Goal: Check status: Check status

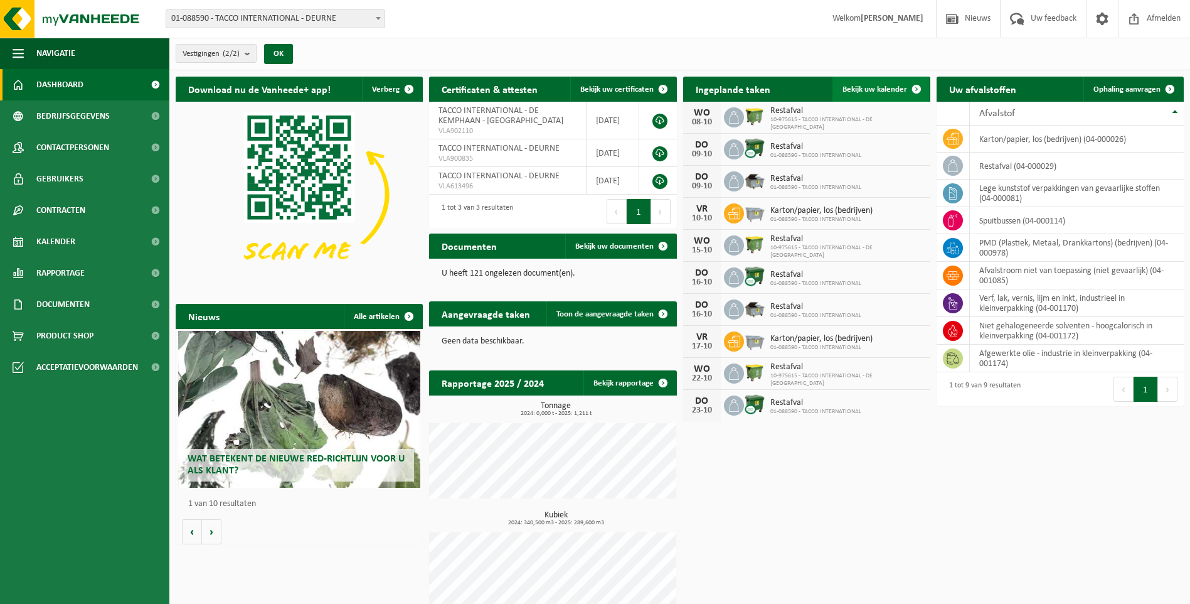
click at [859, 88] on span "Bekijk uw kalender" at bounding box center [875, 89] width 65 height 8
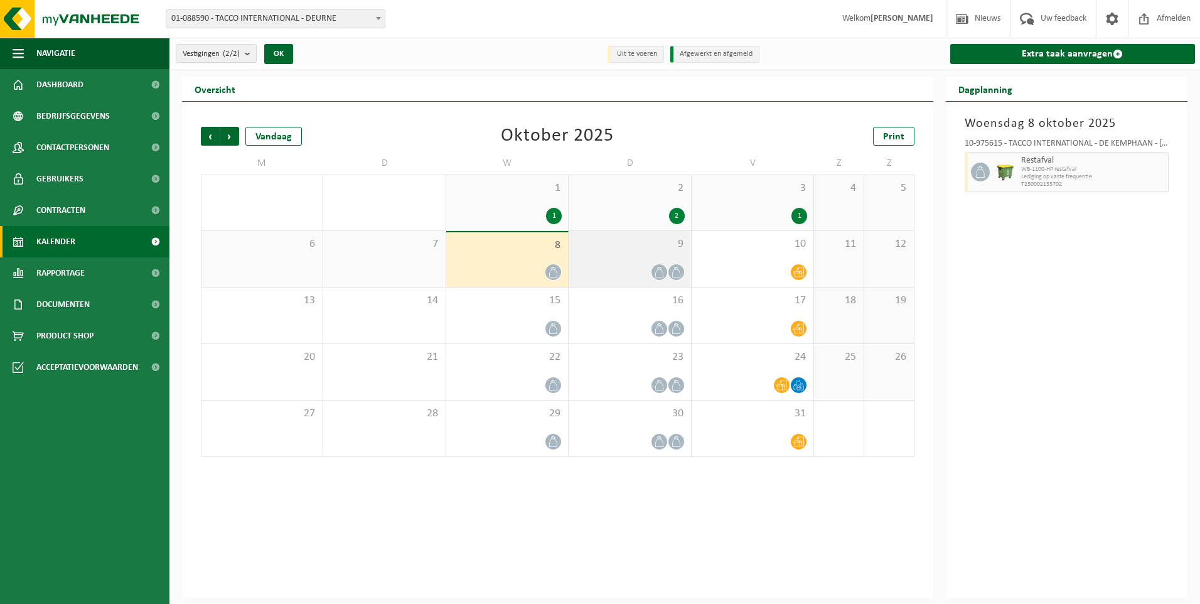
click at [624, 264] on div at bounding box center [629, 272] width 109 height 17
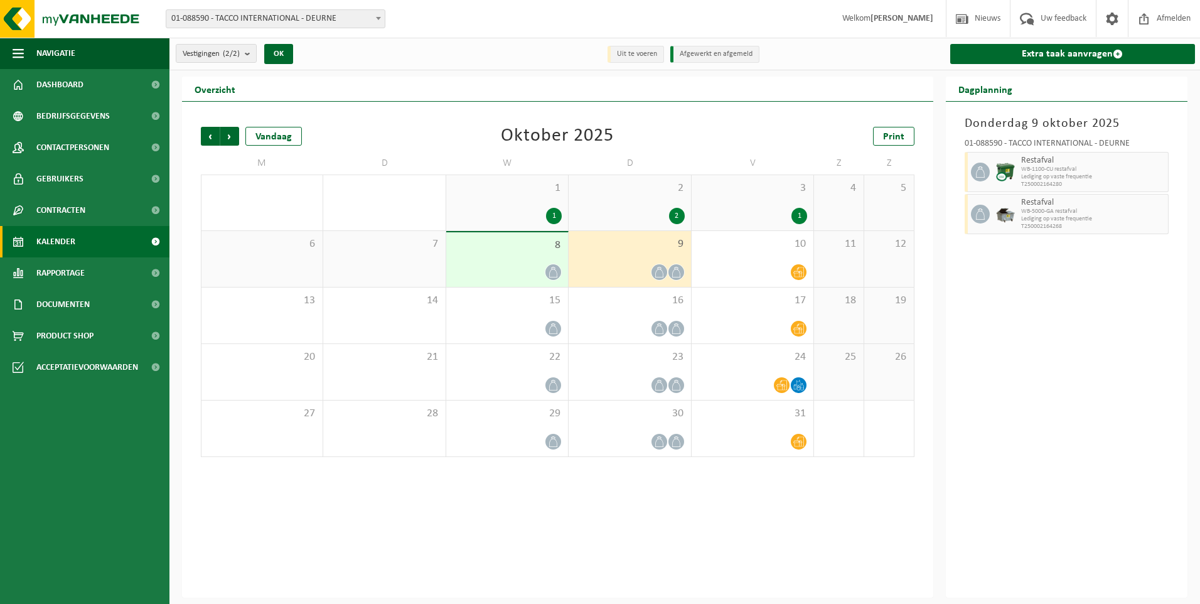
click at [1158, 169] on span "WB-1100-CU restafval" at bounding box center [1093, 170] width 144 height 8
click at [1040, 176] on span "Lediging op vaste frequentie" at bounding box center [1093, 177] width 144 height 8
click at [1000, 171] on img at bounding box center [1005, 172] width 19 height 19
click at [621, 258] on div "9" at bounding box center [629, 259] width 122 height 56
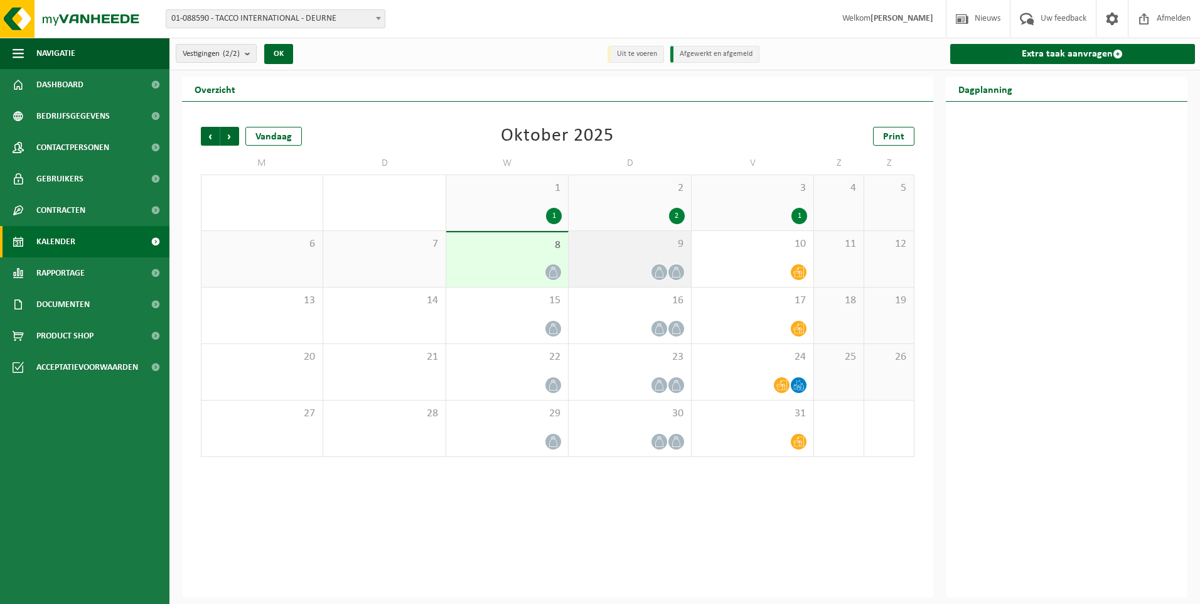
click at [621, 258] on div "9" at bounding box center [629, 259] width 122 height 56
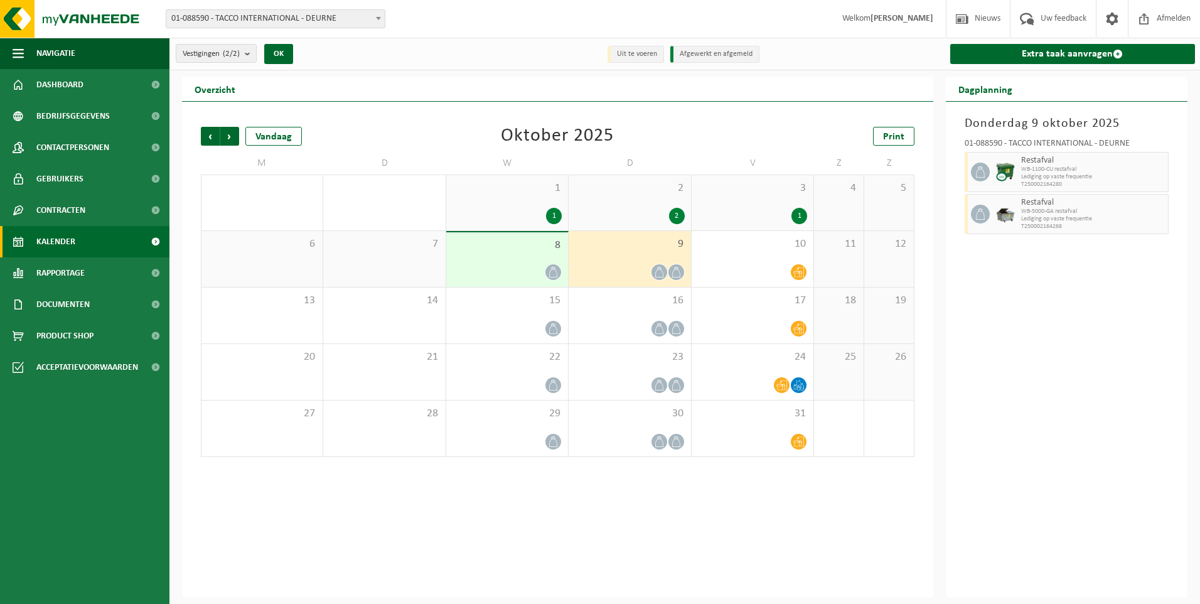
click at [1038, 173] on span "Lediging op vaste frequentie" at bounding box center [1093, 177] width 144 height 8
drag, startPoint x: 1038, startPoint y: 173, endPoint x: 1049, endPoint y: 223, distance: 51.9
click at [1049, 223] on span "T250002164268" at bounding box center [1093, 227] width 144 height 8
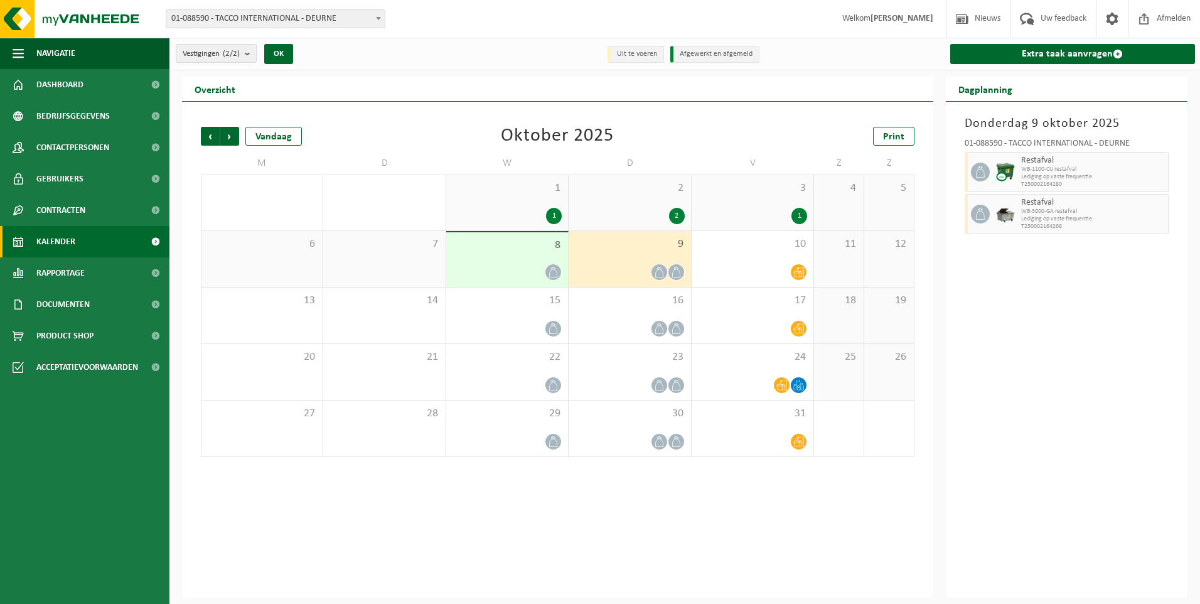
drag, startPoint x: 1049, startPoint y: 223, endPoint x: 996, endPoint y: 321, distance: 111.5
click at [1005, 304] on div "Donderdag 9 oktober 2025 01-088590 - TACCO INTERNATIONAL - DEURNE Restafval WB-…" at bounding box center [1067, 350] width 242 height 496
